Goal: Find specific page/section: Find specific page/section

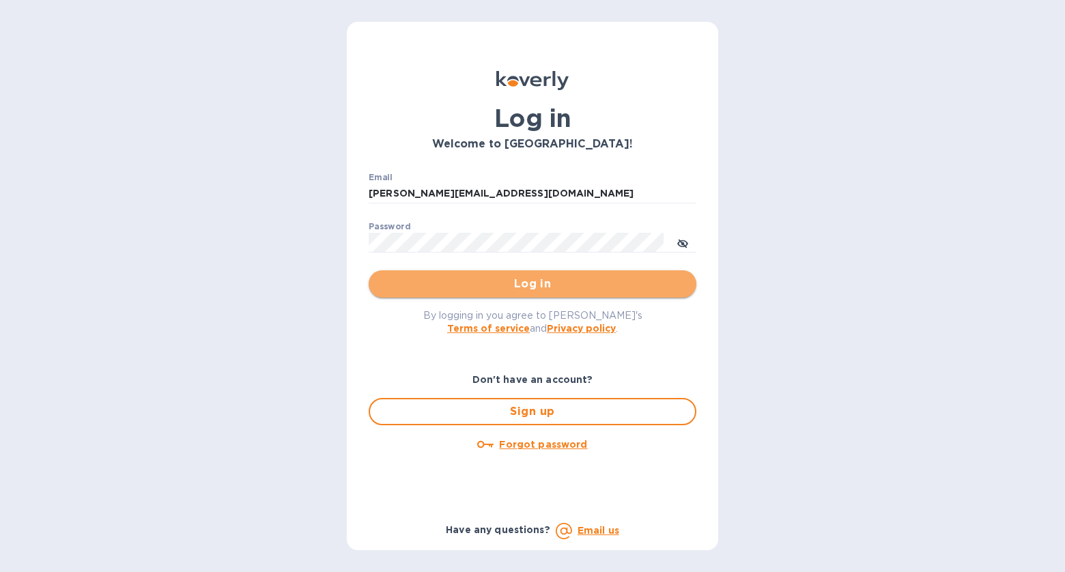
click at [612, 279] on span "Log in" at bounding box center [532, 284] width 306 height 16
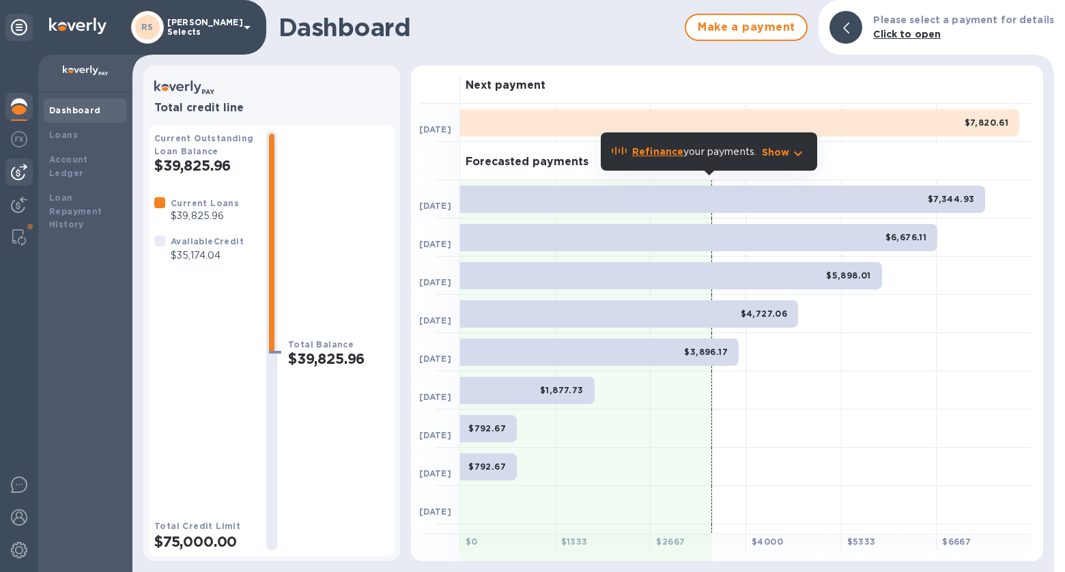
click at [16, 173] on img at bounding box center [19, 172] width 16 height 16
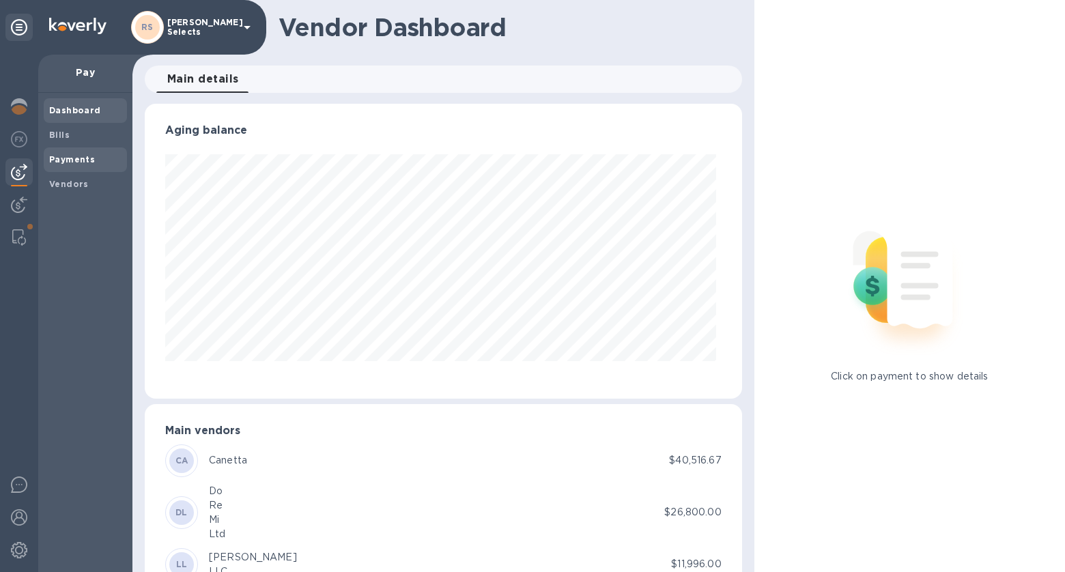
scroll to position [294, 592]
click at [83, 189] on span "Vendors" at bounding box center [69, 184] width 40 height 14
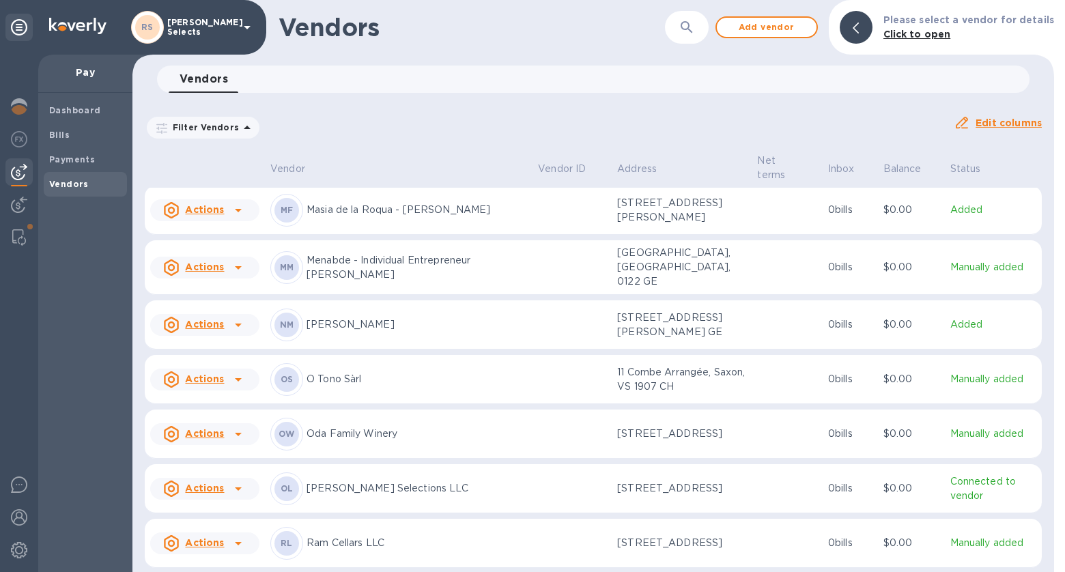
scroll to position [3075, 0]
